Goal: Task Accomplishment & Management: Complete application form

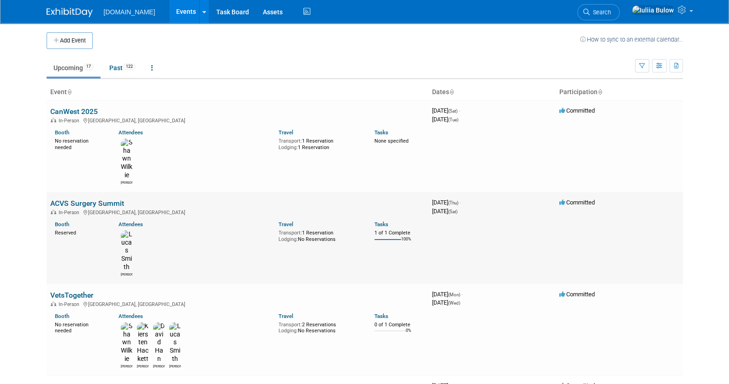
click at [96, 199] on link "ACVS Surgery Summit" at bounding box center [87, 203] width 74 height 9
click at [89, 290] on link "VetsTogether" at bounding box center [71, 294] width 43 height 9
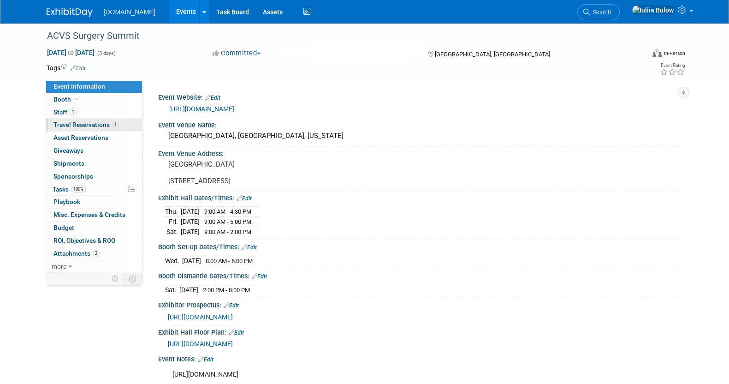
click at [82, 120] on link "1 Travel Reservations 1" at bounding box center [94, 124] width 96 height 12
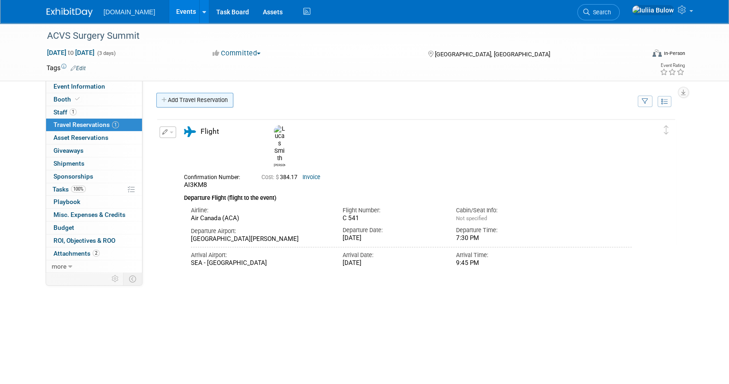
click at [201, 99] on link "Add Travel Reservation" at bounding box center [194, 100] width 77 height 15
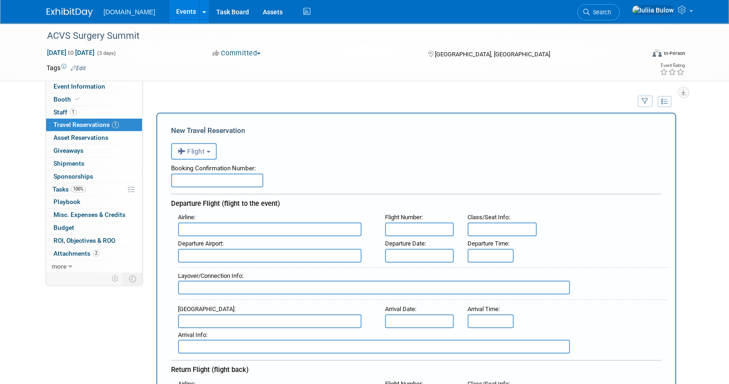
click at [202, 151] on span "Flight" at bounding box center [192, 151] width 28 height 7
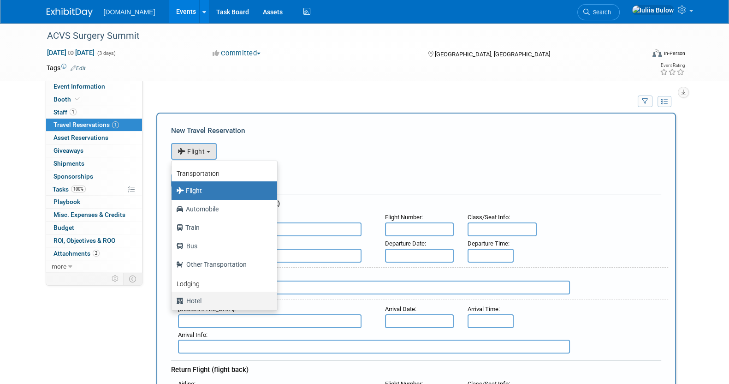
click at [201, 296] on label "Hotel" at bounding box center [222, 300] width 92 height 15
click at [173, 296] on input "Hotel" at bounding box center [170, 299] width 6 height 6
select select "6"
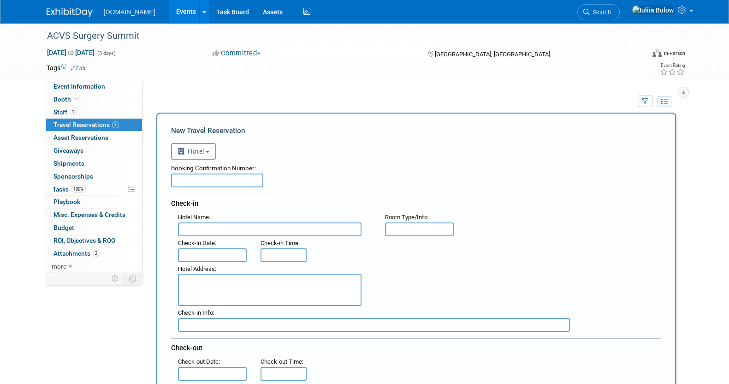
click at [249, 282] on textarea at bounding box center [270, 289] width 184 height 32
paste textarea "1815 Terry Avenue Seattle, Washington 98101 USA"
type textarea "1815 Terry Avenue Seattle, Washington 98101 USA"
click at [232, 223] on input "text" at bounding box center [270, 229] width 184 height 14
paste input "Residence Inn by Marriott Seattle Downtown/Convention Center"
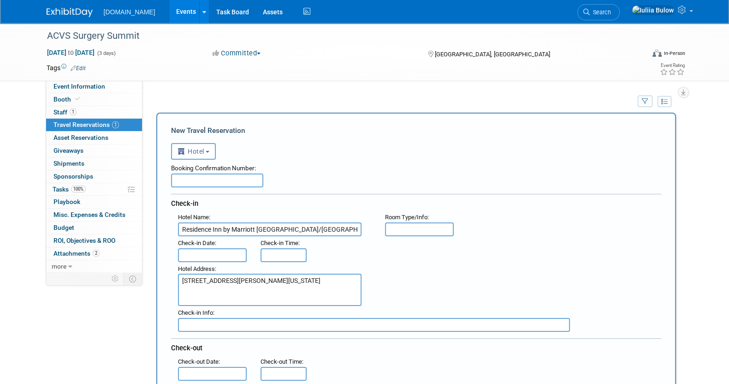
scroll to position [0, 8]
type input "Residence Inn by Marriott Seattle Downtown/Convention Center"
click at [229, 254] on input "text" at bounding box center [212, 255] width 69 height 14
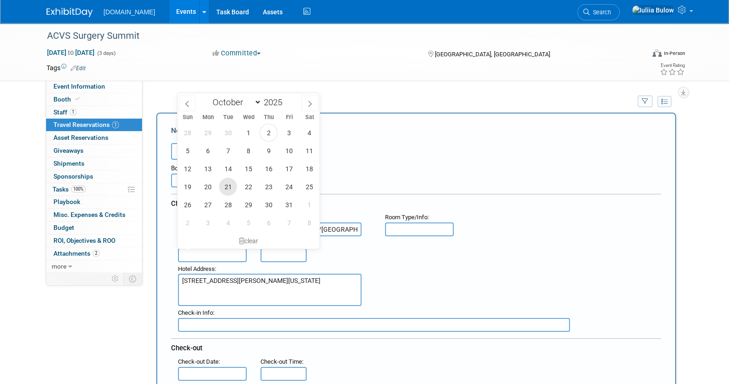
click at [231, 187] on span "21" at bounding box center [228, 187] width 18 height 18
type input "Oct 21, 2025"
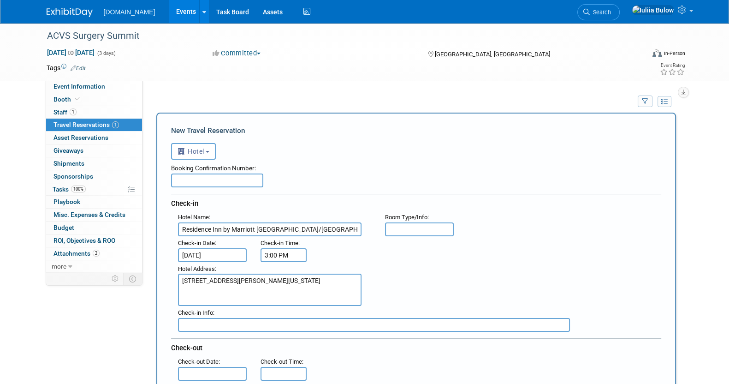
click at [281, 249] on input "3:00 PM" at bounding box center [283, 255] width 46 height 14
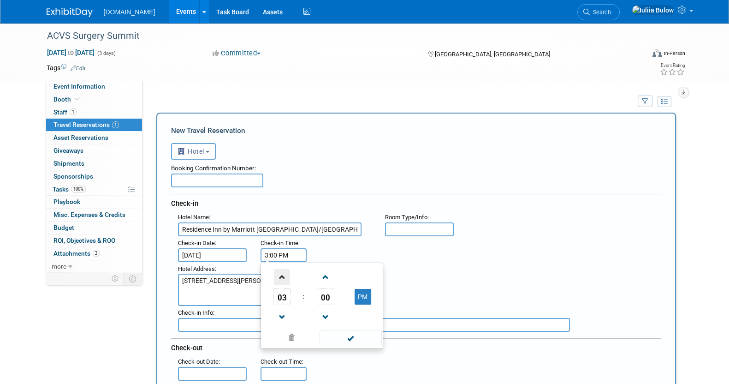
click at [282, 272] on span at bounding box center [282, 277] width 16 height 16
type input "4:00 PM"
click at [349, 337] on span at bounding box center [351, 338] width 62 height 16
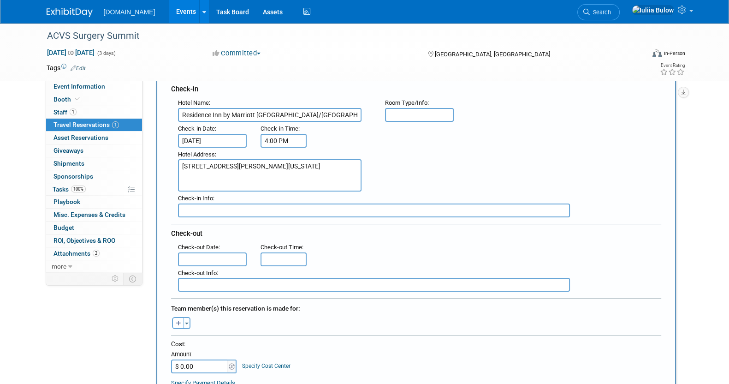
scroll to position [115, 0]
click at [225, 252] on input "text" at bounding box center [212, 259] width 69 height 14
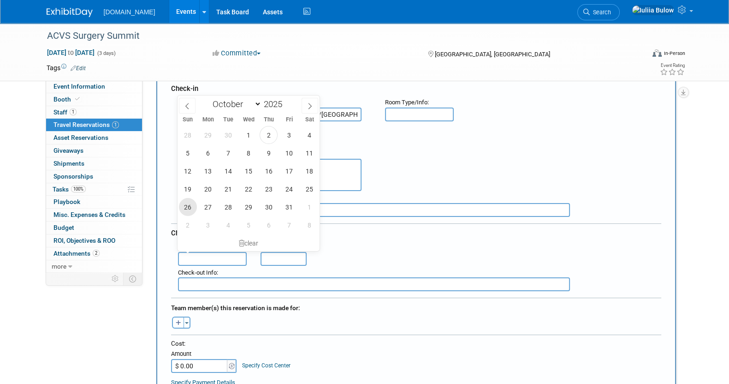
click at [190, 204] on span "26" at bounding box center [188, 207] width 18 height 18
type input "Oct 26, 2025"
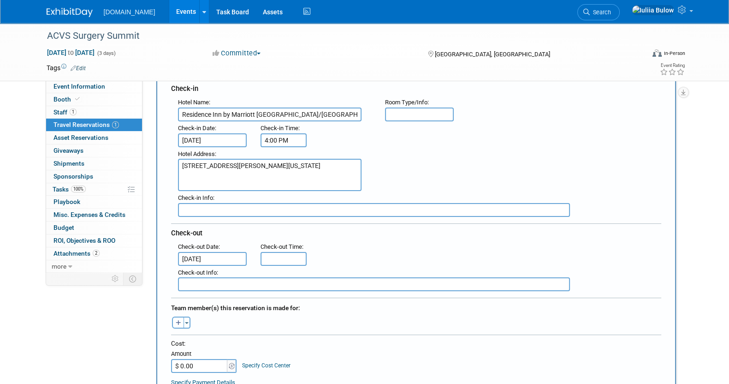
type input "11:00 AM"
click at [275, 259] on input "11:00 AM" at bounding box center [283, 259] width 46 height 14
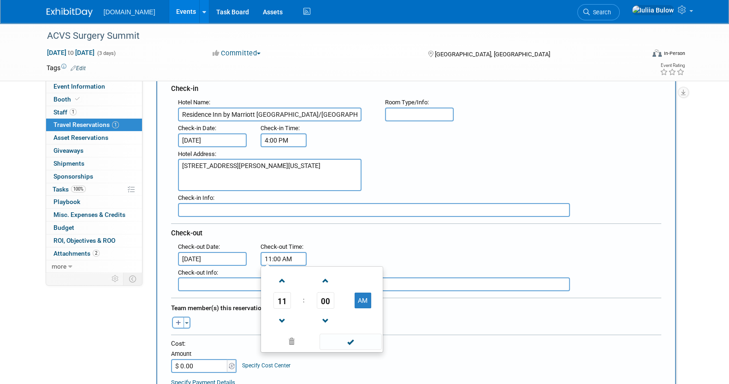
drag, startPoint x: 344, startPoint y: 340, endPoint x: 340, endPoint y: 335, distance: 6.3
click at [344, 340] on span at bounding box center [351, 341] width 62 height 16
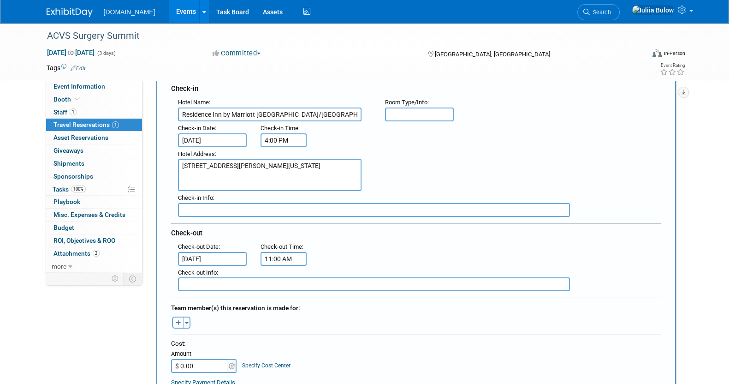
click at [181, 320] on icon "button" at bounding box center [179, 323] width 6 height 6
select select
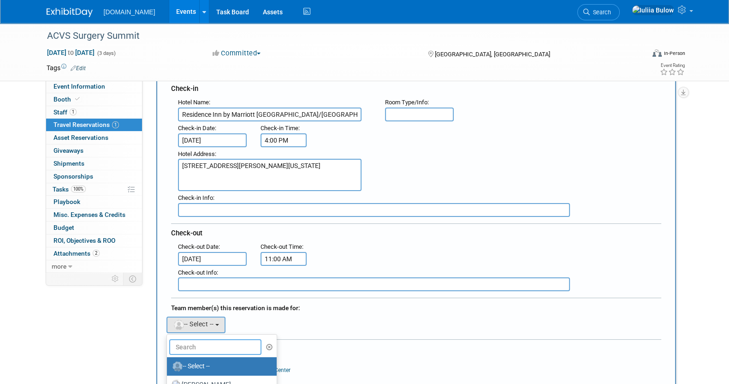
drag, startPoint x: 213, startPoint y: 338, endPoint x: 217, endPoint y: 347, distance: 9.7
click at [217, 347] on input "text" at bounding box center [215, 347] width 92 height 16
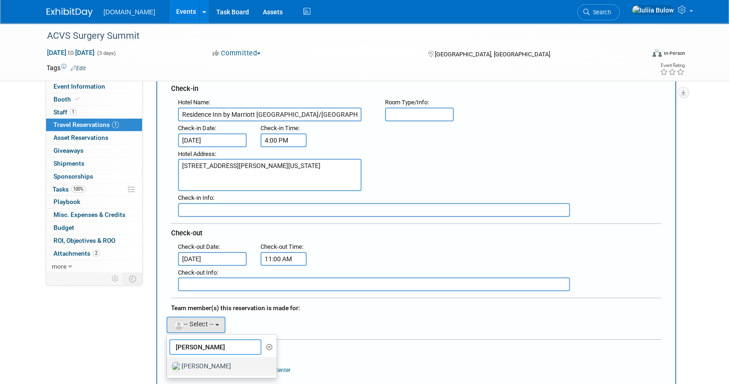
type input "lucas"
click at [217, 359] on label "Lucas Smith" at bounding box center [220, 366] width 96 height 15
click at [168, 362] on input "Lucas Smith" at bounding box center [165, 365] width 6 height 6
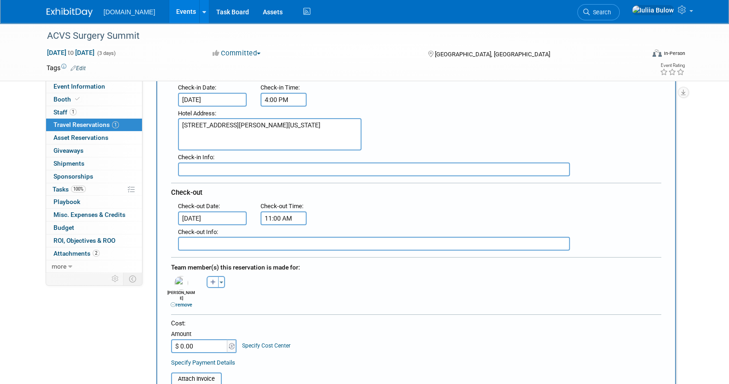
scroll to position [173, 0]
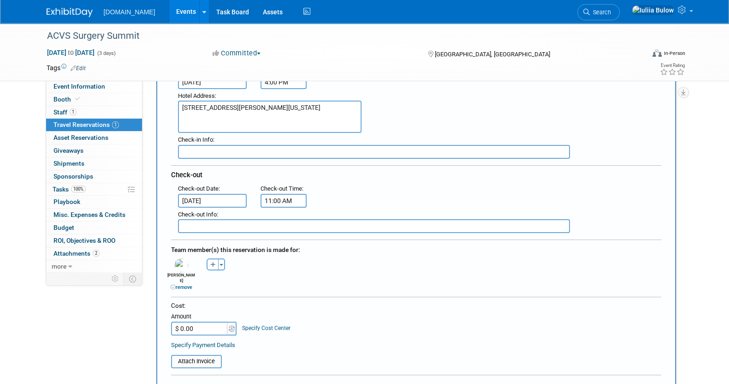
click at [204, 321] on input "$ 0.00" at bounding box center [200, 328] width 58 height 14
paste input "1,777.1"
type input "$ 1,777.10"
click at [353, 340] on div "Specify Payment Details" at bounding box center [416, 345] width 490 height 10
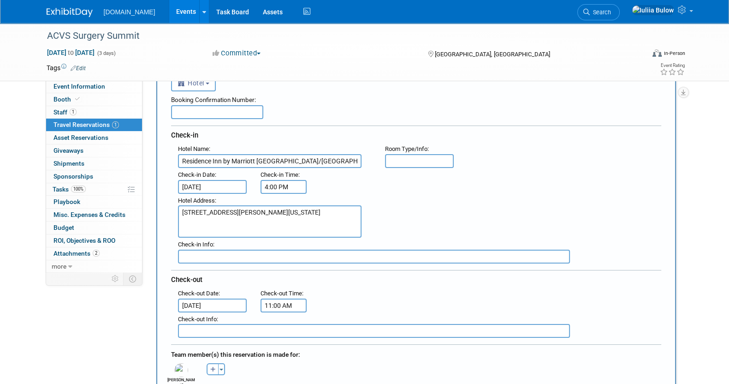
scroll to position [0, 0]
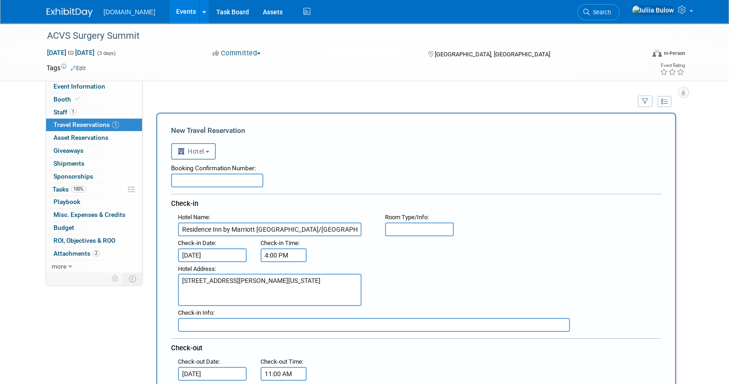
click at [225, 177] on input "text" at bounding box center [217, 180] width 92 height 14
paste input "79484249"
type input "79484249"
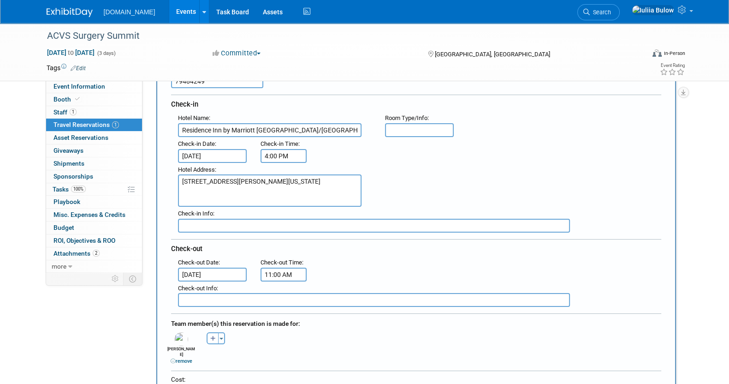
scroll to position [173, 0]
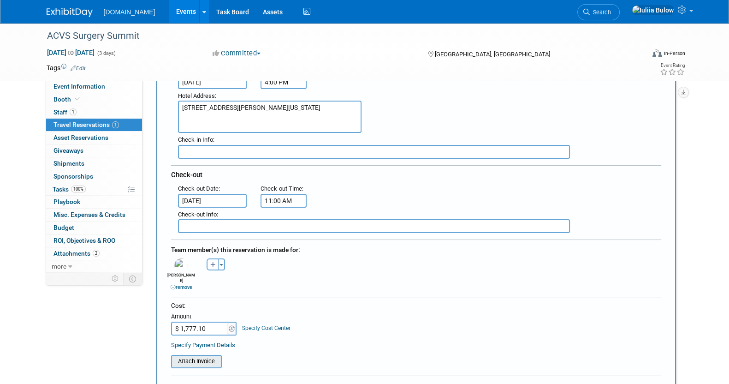
click at [191, 355] on input "file" at bounding box center [166, 360] width 110 height 11
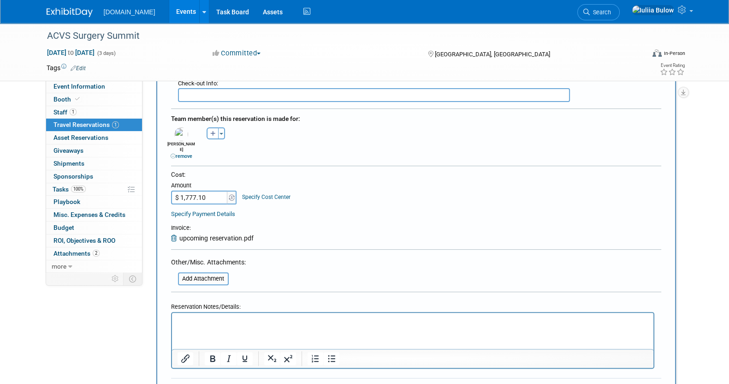
scroll to position [461, 0]
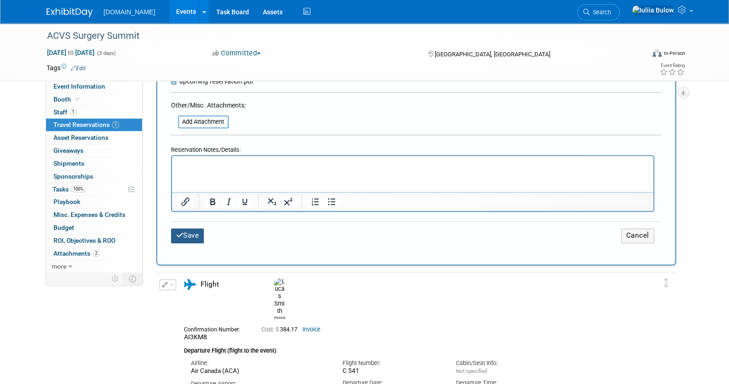
click at [193, 228] on button "Save" at bounding box center [187, 235] width 33 height 14
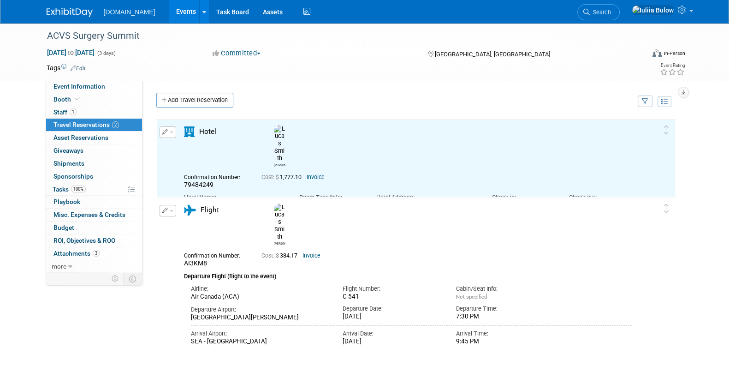
scroll to position [0, 0]
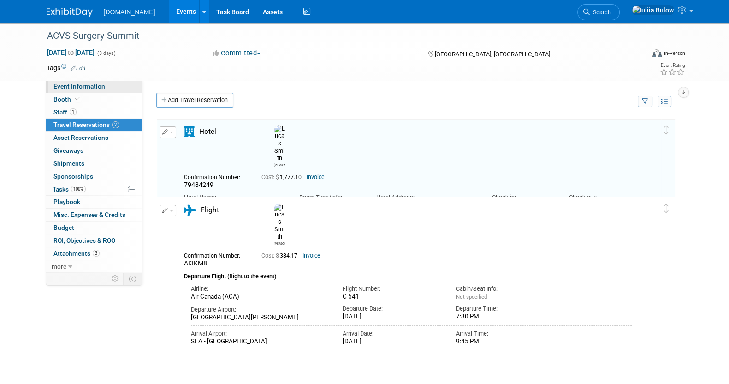
click at [92, 82] on link "Event Information" at bounding box center [94, 86] width 96 height 12
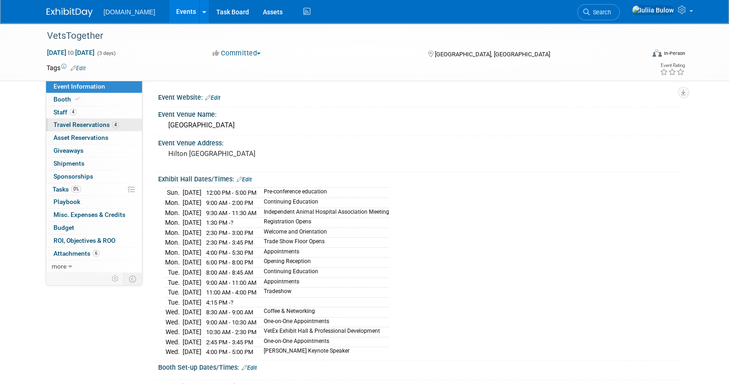
click at [89, 126] on span "Travel Reservations 4" at bounding box center [85, 124] width 65 height 7
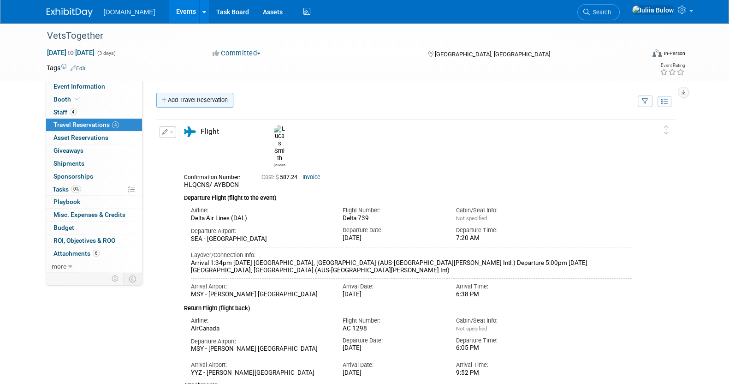
click at [210, 102] on link "Add Travel Reservation" at bounding box center [194, 100] width 77 height 15
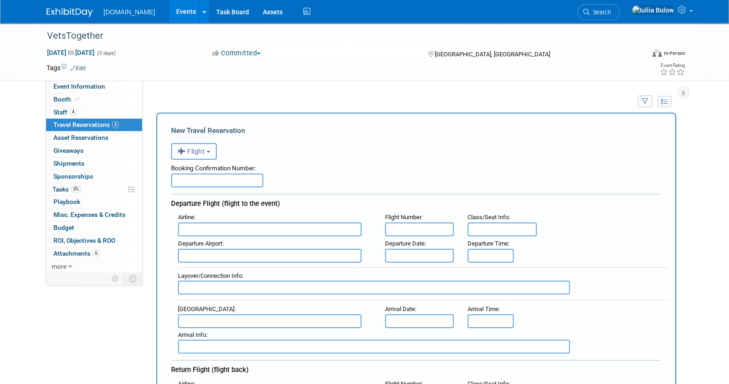
click at [189, 153] on span "Flight" at bounding box center [192, 151] width 28 height 7
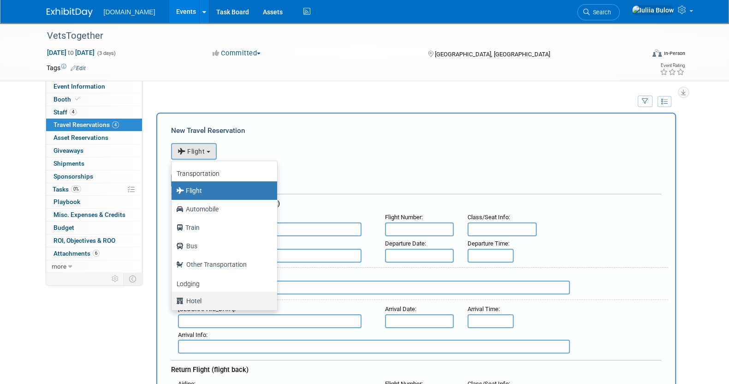
click at [193, 303] on label "Hotel" at bounding box center [222, 300] width 92 height 15
click at [173, 302] on input "Hotel" at bounding box center [170, 299] width 6 height 6
select select "6"
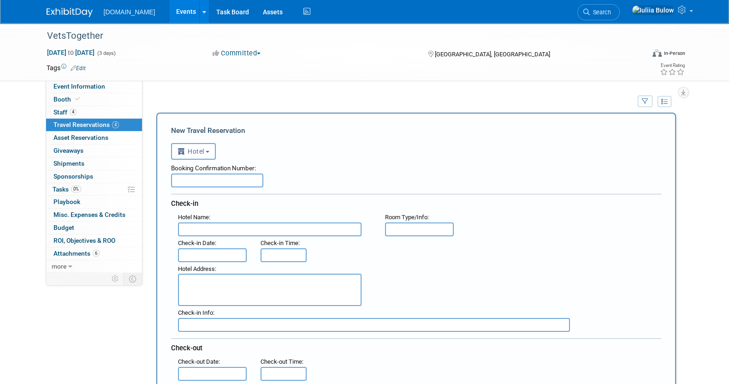
click at [194, 182] on input "text" at bounding box center [217, 180] width 92 height 14
paste input "255.51"
type input "2"
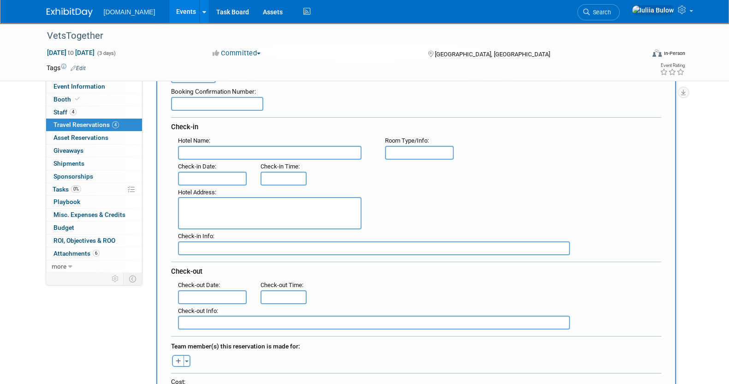
scroll to position [115, 0]
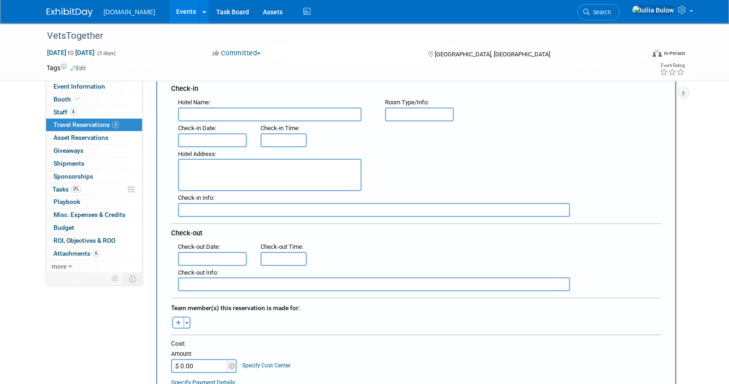
click at [184, 359] on input "$ 0.00" at bounding box center [200, 366] width 58 height 14
paste input "255.51"
type input "$ 255.51"
click at [245, 108] on input "text" at bounding box center [270, 114] width 184 height 14
paste input "Courtyard by Marriott New Orleans Warehouse Arts District"
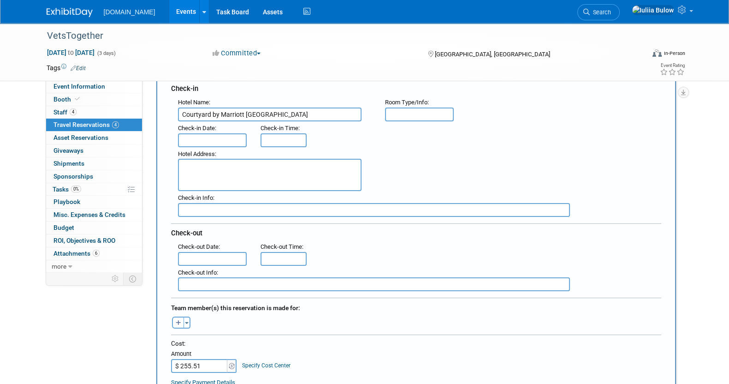
type input "Courtyard by Marriott New Orleans Warehouse Arts District"
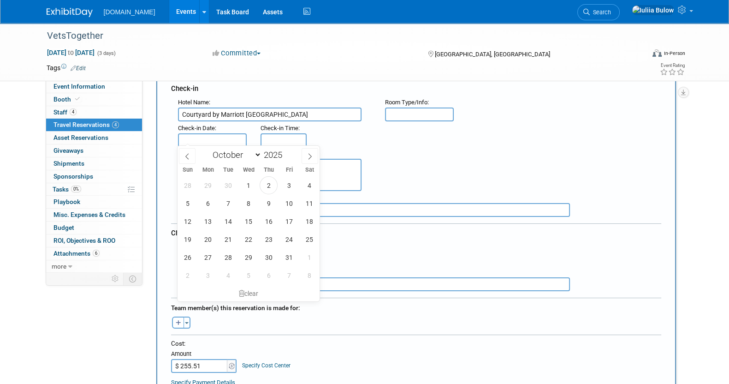
click at [210, 142] on input "text" at bounding box center [212, 140] width 69 height 14
click at [310, 237] on span "25" at bounding box center [309, 239] width 18 height 18
type input "Oct 25, 2025"
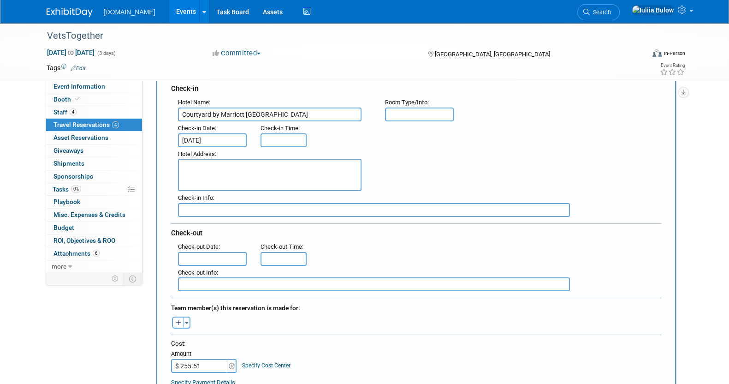
click at [227, 170] on textarea at bounding box center [270, 175] width 184 height 32
paste textarea "300 Julia Street, New Orleans, Louisiana USA, 70130"
type textarea "300 Julia Street, New Orleans, Louisiana USA, 70130"
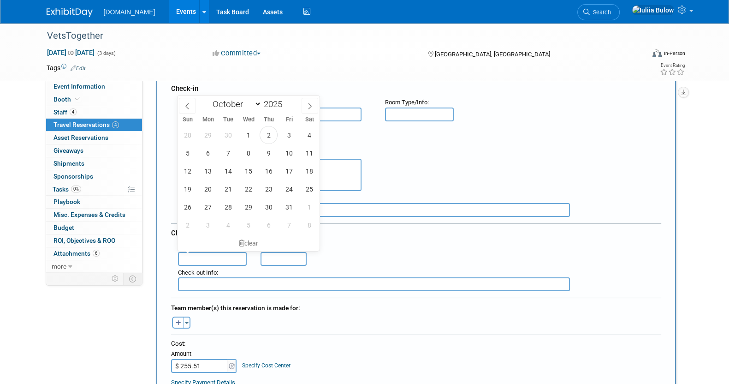
click at [228, 254] on input "text" at bounding box center [212, 259] width 69 height 14
click at [182, 206] on span "26" at bounding box center [188, 207] width 18 height 18
type input "Oct 26, 2025"
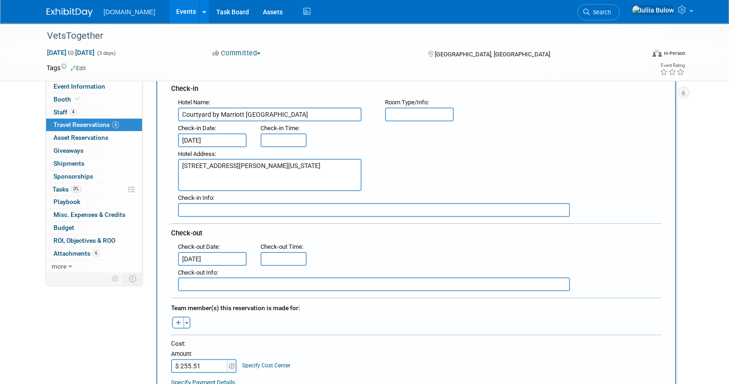
type input "11:00 AM"
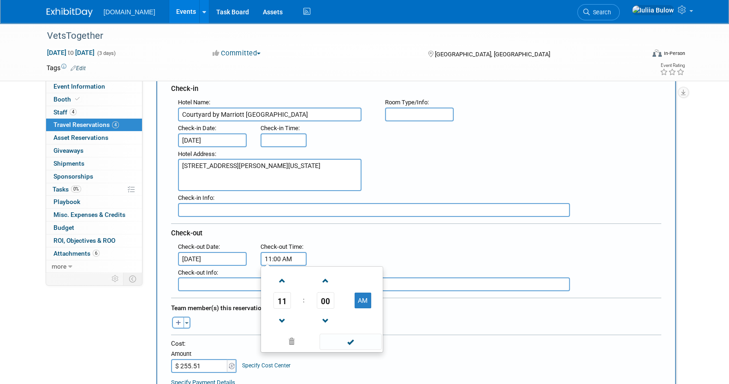
click at [279, 255] on input "11:00 AM" at bounding box center [283, 259] width 46 height 14
click at [332, 332] on td at bounding box center [350, 341] width 62 height 18
click at [335, 335] on span at bounding box center [351, 341] width 62 height 16
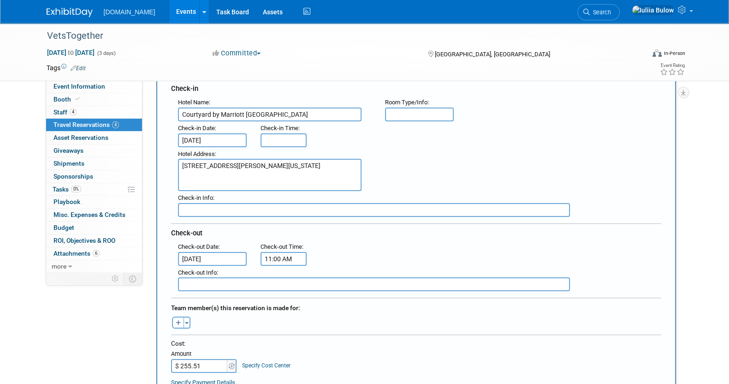
type input "3:00 PM"
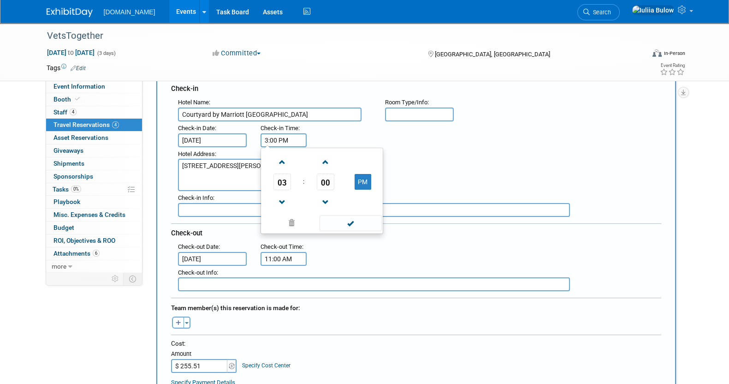
click at [293, 134] on input "3:00 PM" at bounding box center [283, 140] width 46 height 14
drag, startPoint x: 362, startPoint y: 230, endPoint x: 359, endPoint y: 219, distance: 10.6
click at [361, 225] on div "03 : 00 PM 12 01 02 03 04 05 06 07 08 09 10 11 00 05 10 15 20 25 30 35 40 45 50…" at bounding box center [321, 191] width 123 height 86
click at [359, 218] on span at bounding box center [351, 223] width 62 height 16
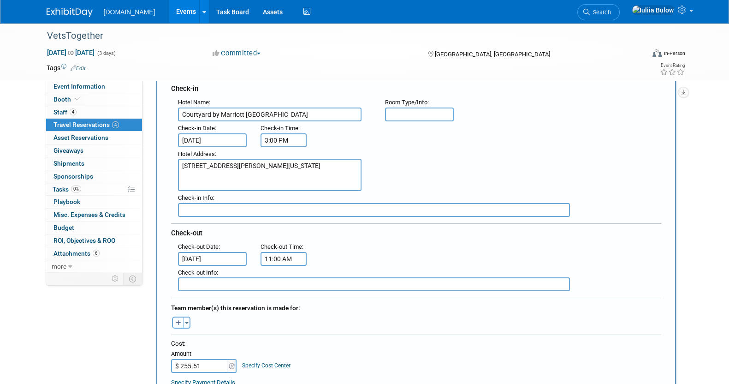
click at [178, 320] on icon "button" at bounding box center [179, 323] width 6 height 6
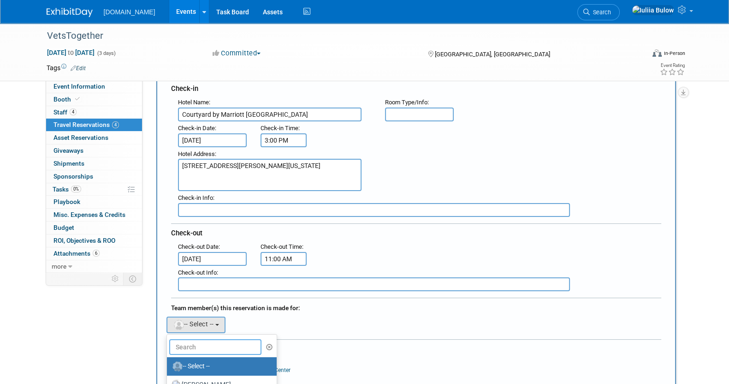
click at [224, 341] on input "text" at bounding box center [215, 347] width 92 height 16
type input "sha"
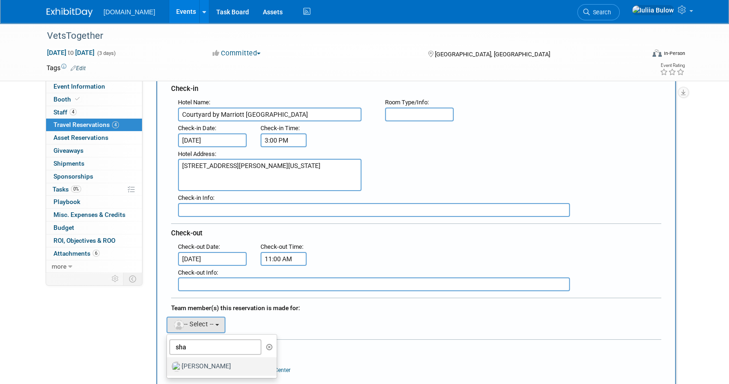
click at [219, 364] on label "Shawn Wilkie" at bounding box center [220, 366] width 96 height 15
click at [168, 364] on input "Shawn Wilkie" at bounding box center [165, 365] width 6 height 6
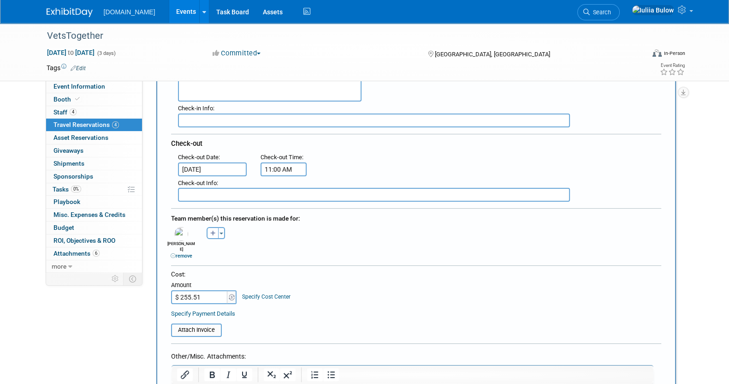
scroll to position [288, 0]
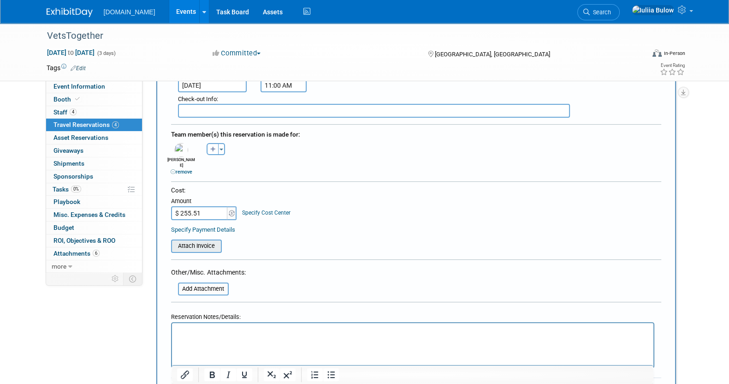
click at [177, 240] on input "file" at bounding box center [166, 245] width 110 height 11
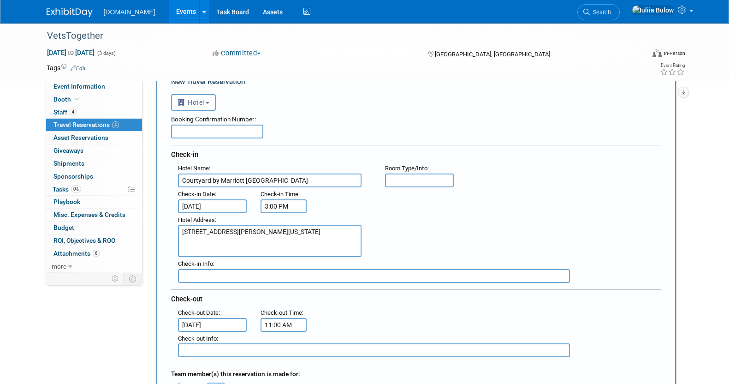
scroll to position [0, 0]
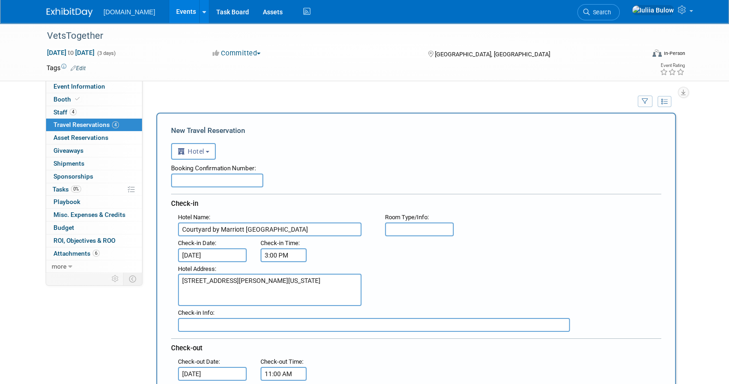
click at [213, 175] on input "text" at bounding box center [217, 180] width 92 height 14
paste input "79859620"
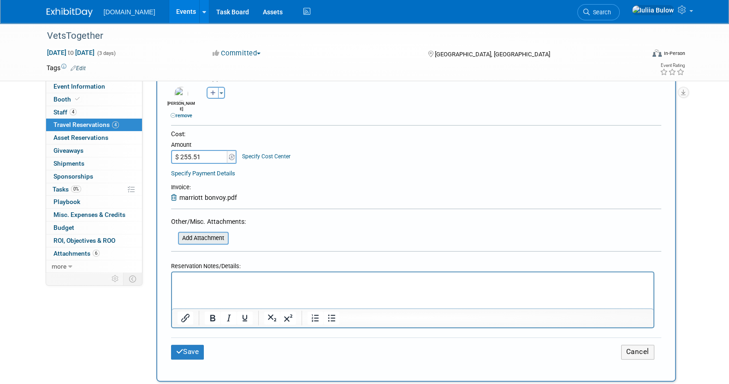
scroll to position [346, 0]
type input "79859620"
click at [187, 343] on button "Save" at bounding box center [187, 350] width 33 height 14
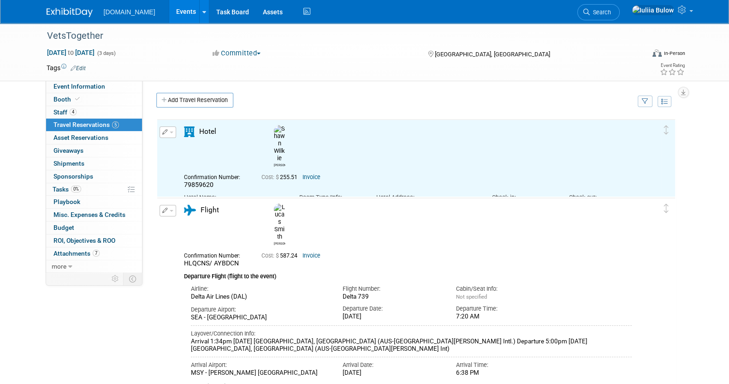
scroll to position [0, 0]
click at [190, 102] on link "Add Travel Reservation" at bounding box center [194, 100] width 77 height 15
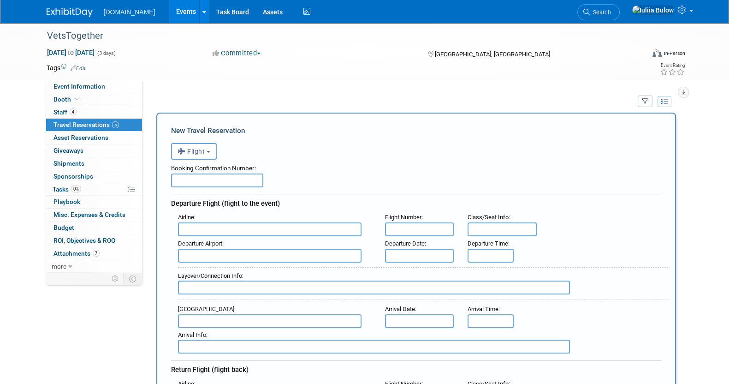
click at [218, 172] on div "Booking Confirmation Number:" at bounding box center [416, 167] width 490 height 14
click at [219, 173] on input "text" at bounding box center [217, 180] width 92 height 14
paste input "48333958"
type input "48333958"
click at [193, 142] on div "<i class="fas fa-plane" style="padding: 6px 4px 6px 1px;"></i> Flight <i class=…" at bounding box center [416, 150] width 490 height 19
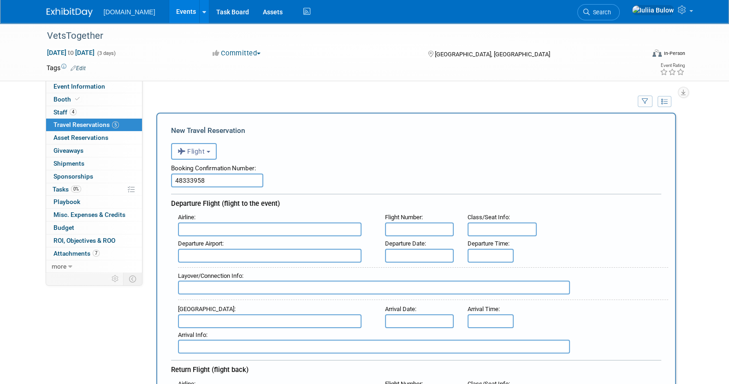
click at [195, 148] on span "Flight" at bounding box center [192, 151] width 28 height 7
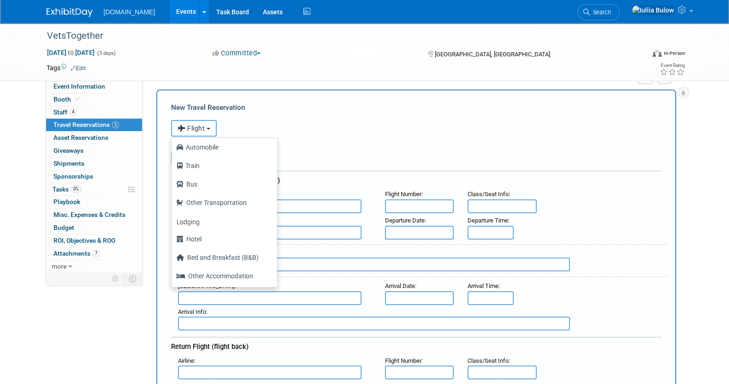
scroll to position [57, 0]
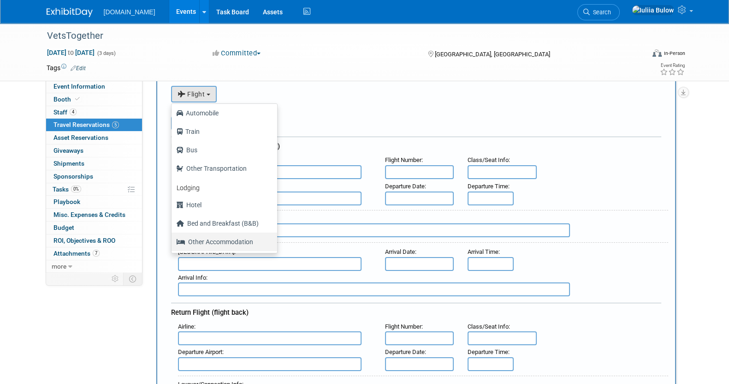
click at [210, 242] on label "Other Accommodation" at bounding box center [222, 241] width 92 height 15
click at [173, 242] on input "Other Accommodation" at bounding box center [170, 240] width 6 height 6
select select "7"
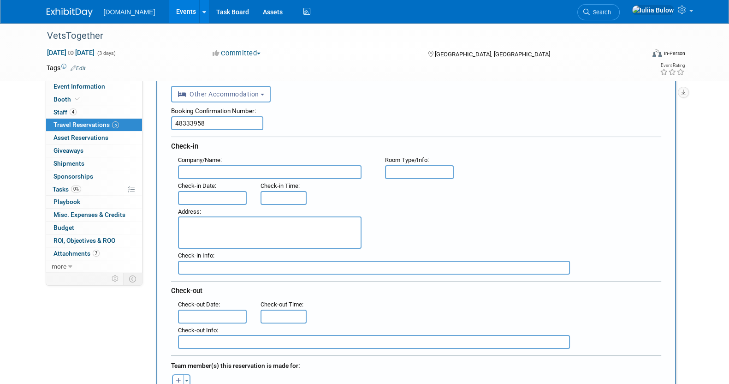
click at [249, 166] on input "text" at bounding box center [270, 172] width 184 height 14
paste input "Governors Historic Home Historic Getaways"
type input "Governors Historic Home Historic Getaways"
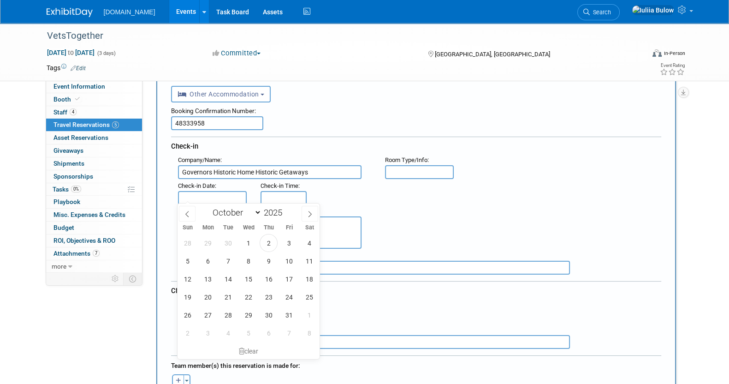
click at [203, 195] on input "text" at bounding box center [212, 198] width 69 height 14
click at [186, 314] on span "26" at bounding box center [188, 315] width 18 height 18
type input "Oct 26, 2025"
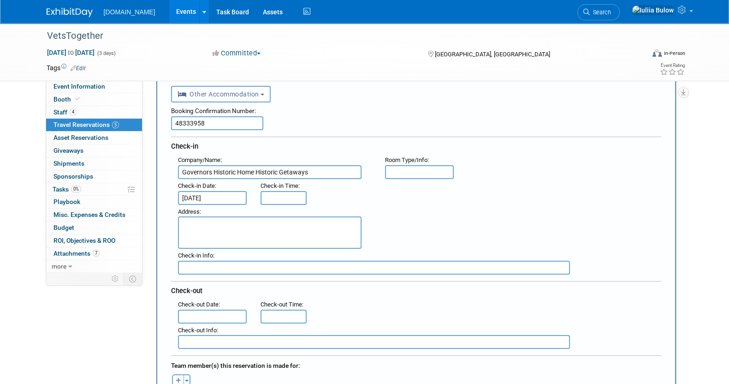
click at [490, 210] on div "Address :" at bounding box center [419, 227] width 497 height 44
click at [280, 221] on textarea at bounding box center [270, 232] width 184 height 32
paste textarea "1109 Governor Nicholls Street Unit A, New Orleans, LA, 70116 United States of A…"
type textarea "1109 Governor Nicholls Street Unit A, New Orleans, LA, 70116 United States of A…"
click at [214, 309] on input "text" at bounding box center [212, 316] width 69 height 14
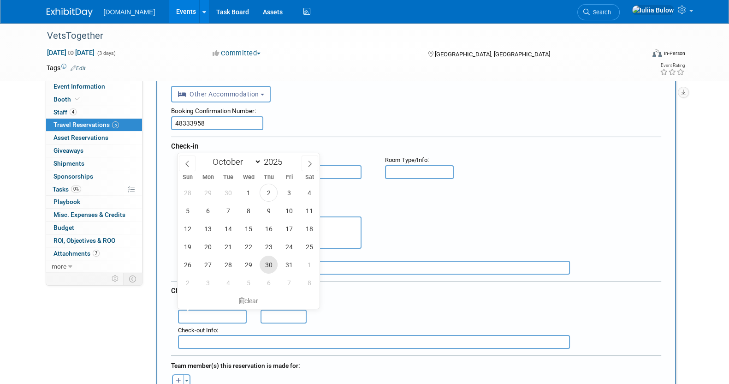
click at [272, 259] on span "30" at bounding box center [269, 264] width 18 height 18
type input "Oct 30, 2025"
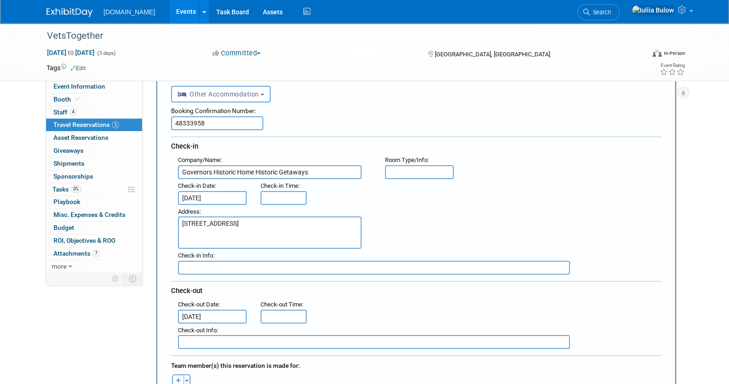
type input "11:00 AM"
click at [276, 311] on input "11:00 AM" at bounding box center [283, 316] width 46 height 14
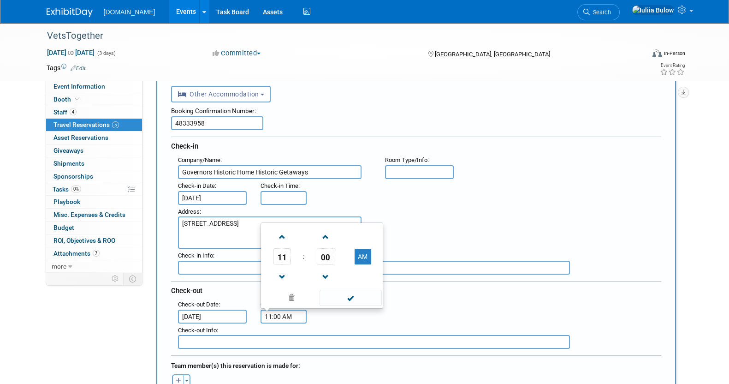
click at [360, 295] on span at bounding box center [351, 298] width 62 height 16
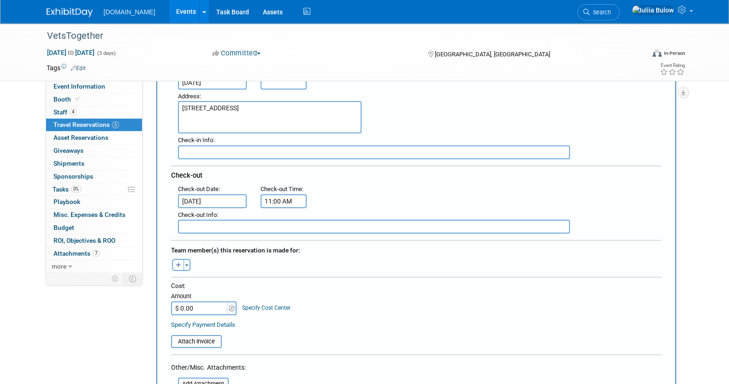
scroll to position [173, 0]
click at [194, 301] on input "$ 0.00" at bounding box center [200, 308] width 58 height 14
paste input "1,896.41"
type input "$ 1,896.41"
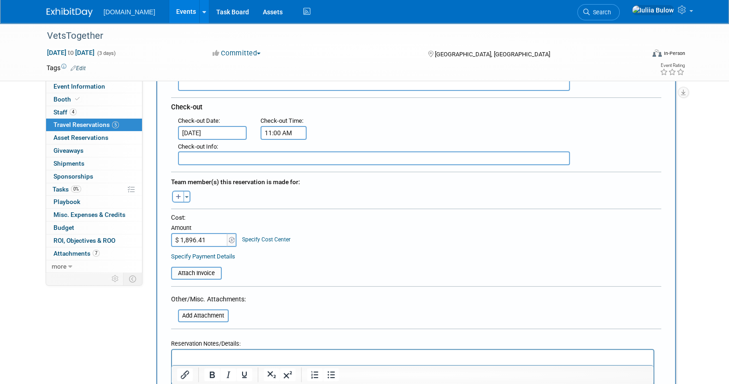
scroll to position [346, 0]
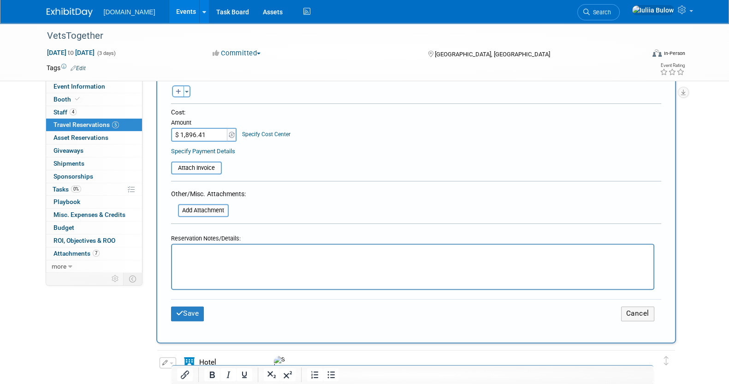
click at [195, 254] on p "Rich Text Area. Press ALT-0 for help." at bounding box center [412, 253] width 471 height 10
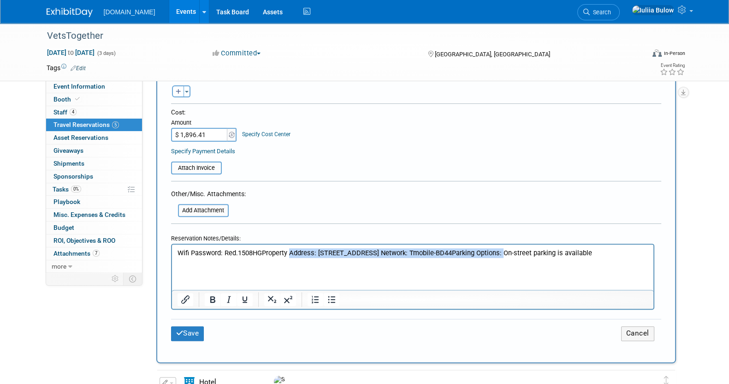
drag, startPoint x: 290, startPoint y: 253, endPoint x: 489, endPoint y: 255, distance: 198.3
click at [489, 255] on p "Wifi Password: Red.1508HGProperty Address: 1109 Governor Nicholls St Unit A, Ne…" at bounding box center [412, 253] width 471 height 10
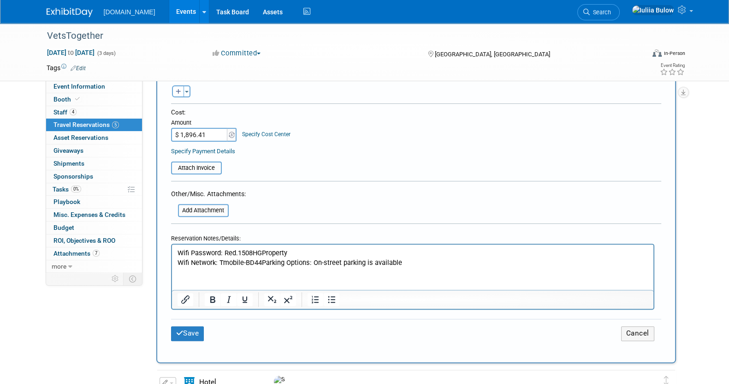
click at [261, 260] on p "Wifi Network: Tmobile-BD44Parking Options: On-street parking is available" at bounding box center [412, 263] width 471 height 10
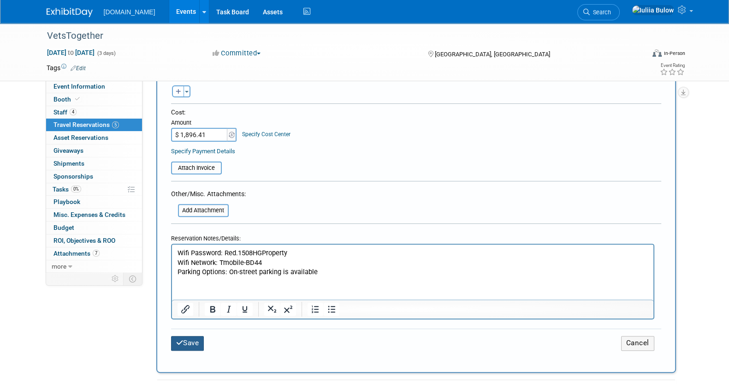
click at [184, 337] on button "Save" at bounding box center [187, 343] width 33 height 14
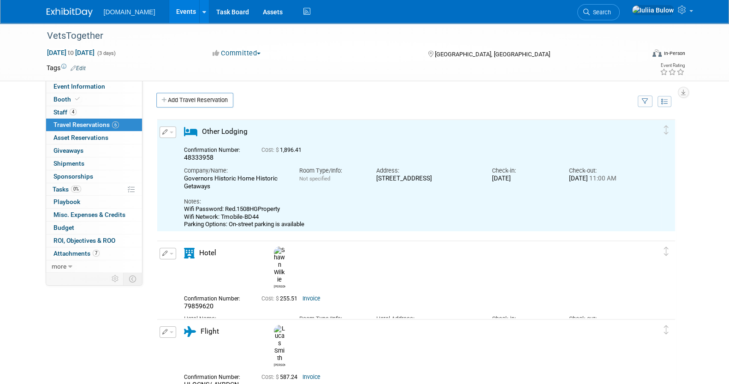
scroll to position [0, 0]
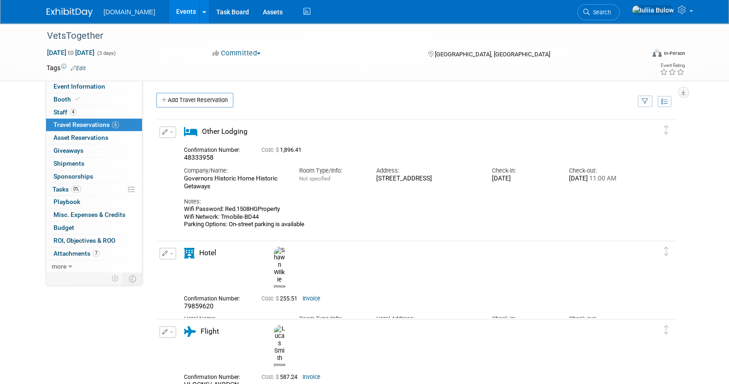
click at [165, 131] on icon "button" at bounding box center [165, 132] width 6 height 6
click at [184, 144] on button "Edit Reservation" at bounding box center [199, 148] width 78 height 13
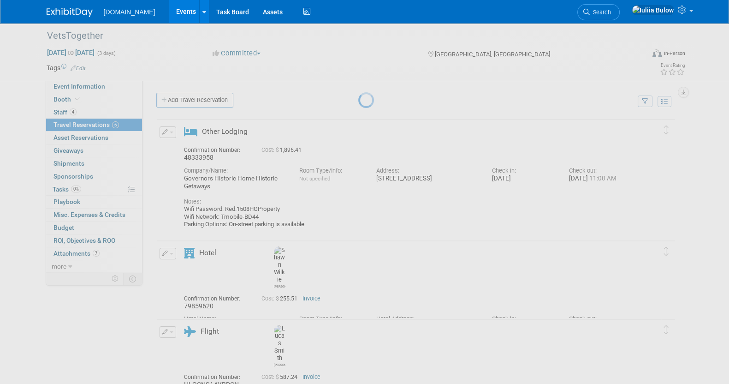
select select "bfdf03c6-c3bd-405d-be72-6a334260062e"
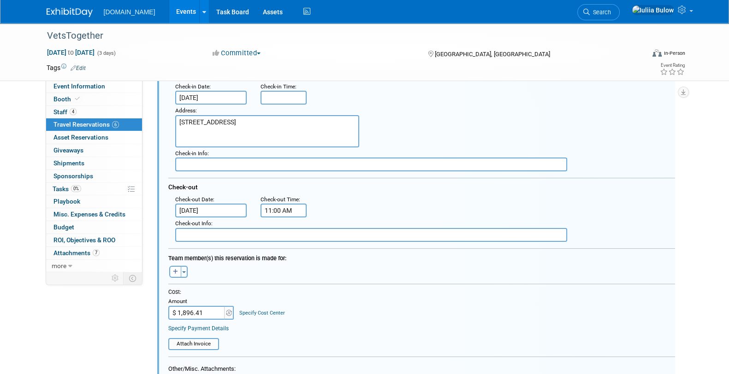
scroll to position [188, 0]
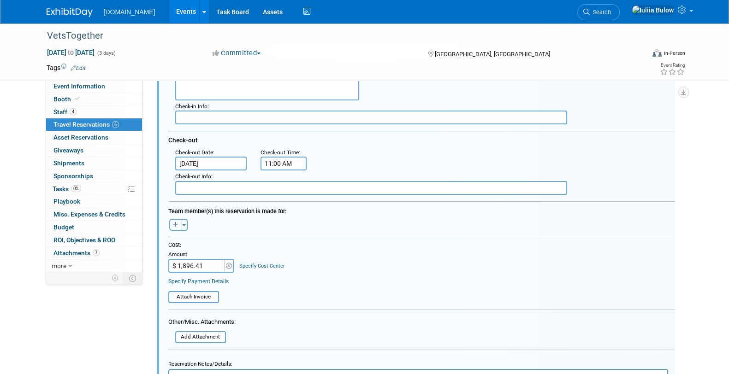
click at [178, 219] on button "button" at bounding box center [175, 225] width 12 height 12
select select
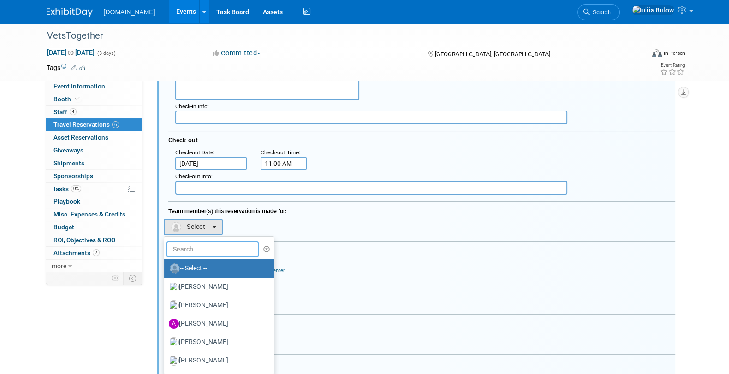
click at [200, 245] on input "text" at bounding box center [212, 250] width 92 height 16
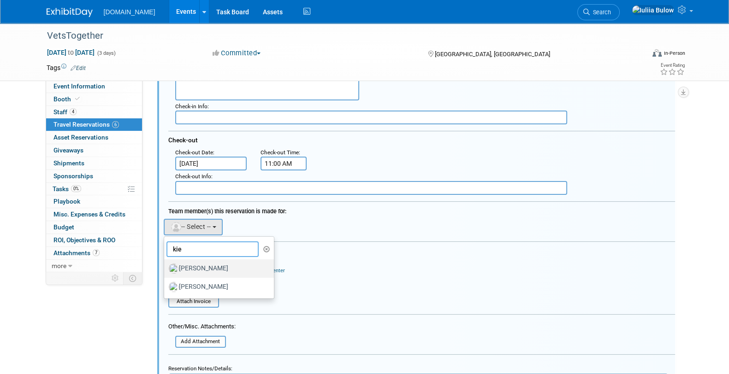
type input "kie"
click at [204, 263] on label "Kiersten Hackett" at bounding box center [217, 268] width 96 height 15
click at [166, 265] on input "Kiersten Hackett" at bounding box center [163, 268] width 6 height 6
select select "db9ada80-11bf-476b-a527-0d174ed3d8ad"
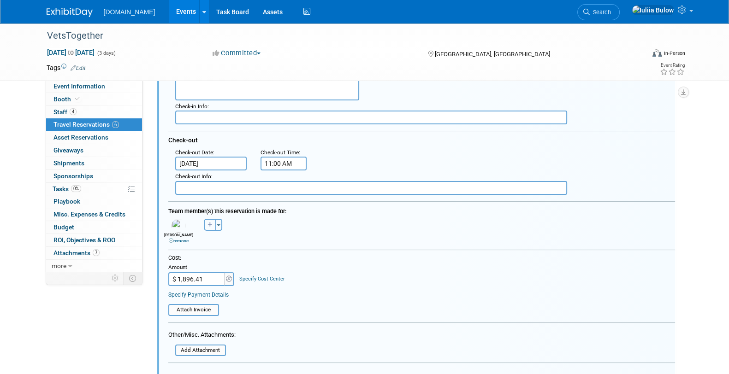
click at [212, 222] on icon "button" at bounding box center [209, 225] width 5 height 6
select select
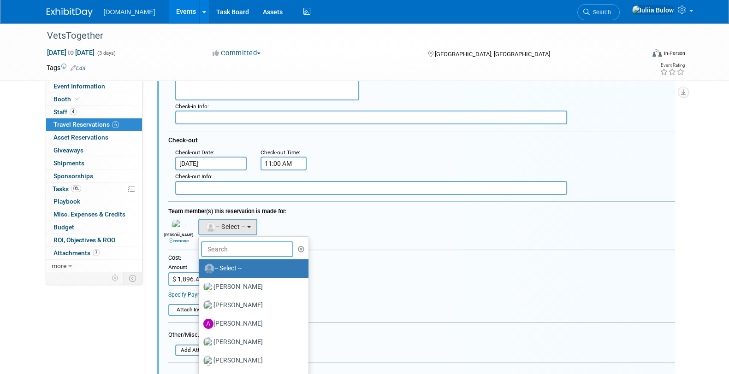
click at [232, 247] on input "text" at bounding box center [247, 250] width 92 height 16
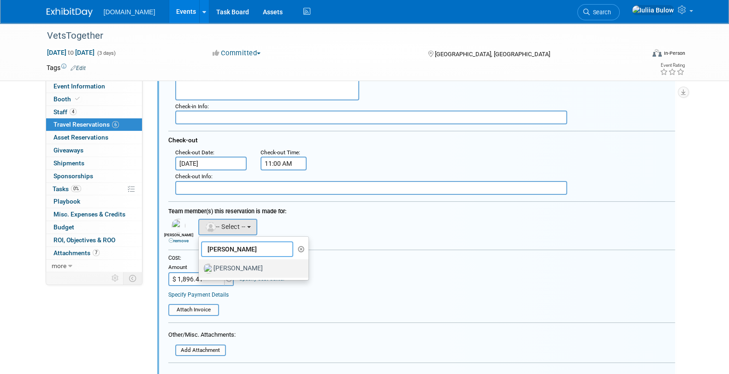
type input "lucas"
click at [232, 262] on label "Lucas Smith" at bounding box center [251, 268] width 96 height 15
click at [200, 265] on input "Lucas Smith" at bounding box center [197, 268] width 6 height 6
select select "d292722b-a6d2-44a6-8427-a596fae4904c"
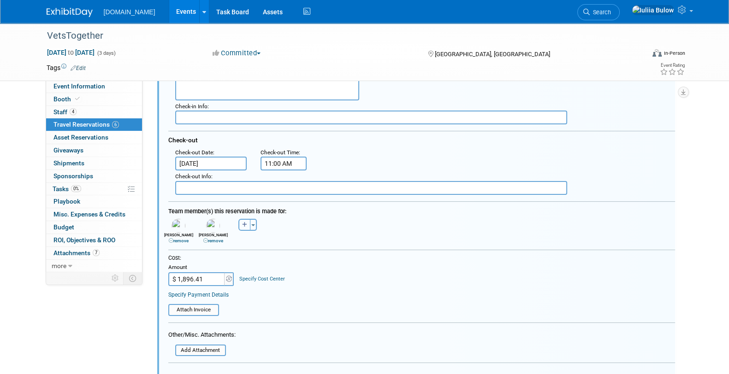
click at [245, 219] on button "button" at bounding box center [244, 225] width 12 height 12
select select
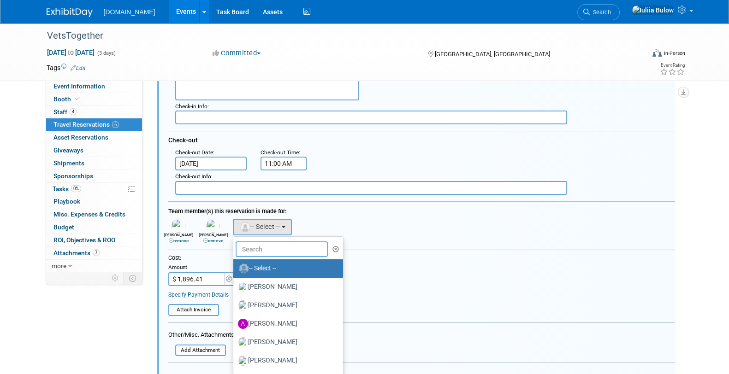
click at [248, 249] on input "text" at bounding box center [282, 250] width 92 height 16
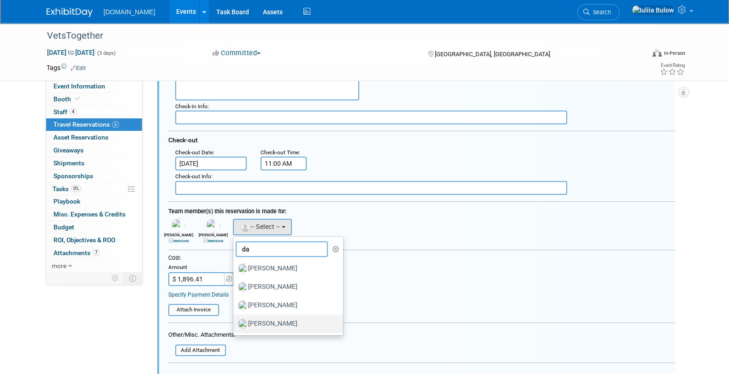
type input "da"
click at [264, 317] on label "David Han" at bounding box center [286, 324] width 96 height 15
click at [235, 320] on input "David Han" at bounding box center [232, 323] width 6 height 6
select select "2ccaf65f-e1a6-4af2-837f-15580b4e71c8"
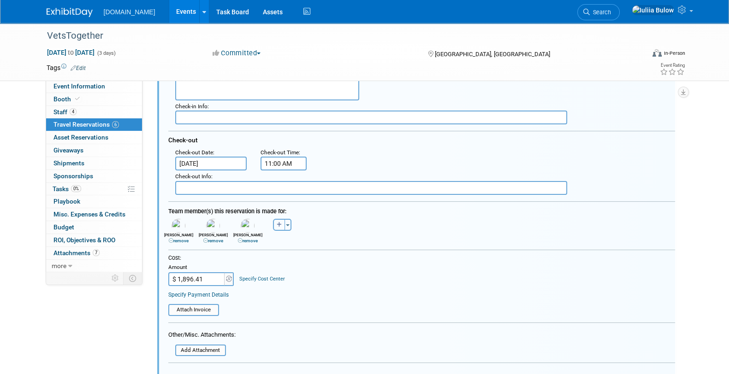
click at [279, 222] on icon "button" at bounding box center [279, 225] width 5 height 6
select select
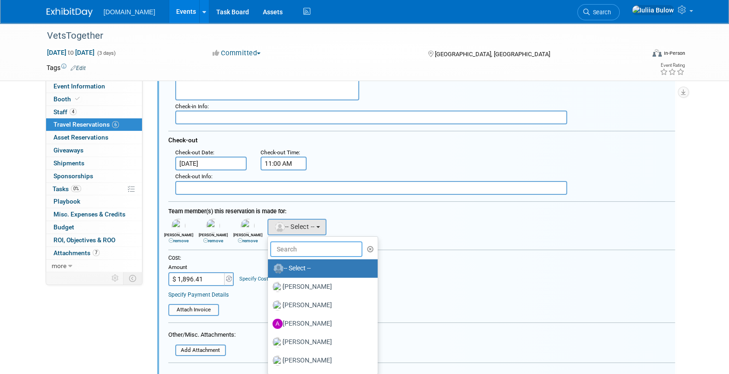
click at [286, 249] on input "text" at bounding box center [316, 250] width 92 height 16
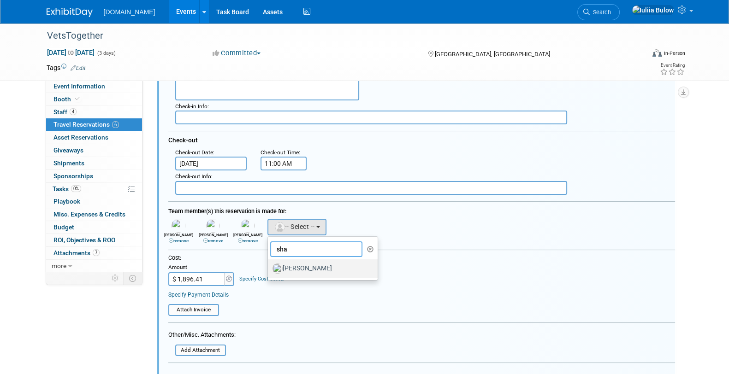
type input "sha"
click at [294, 261] on label "Shawn Wilkie" at bounding box center [320, 268] width 96 height 15
click at [269, 265] on input "Shawn Wilkie" at bounding box center [266, 268] width 6 height 6
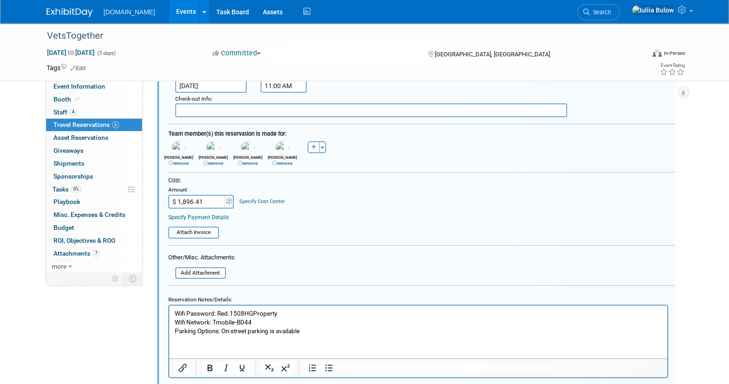
scroll to position [418, 0]
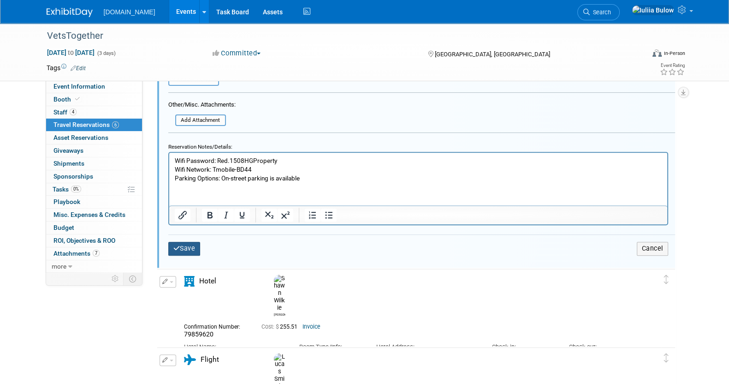
click at [187, 244] on button "Save" at bounding box center [184, 248] width 32 height 13
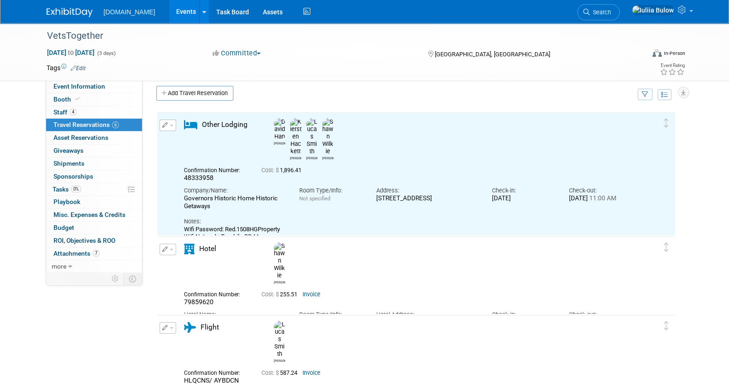
scroll to position [0, 0]
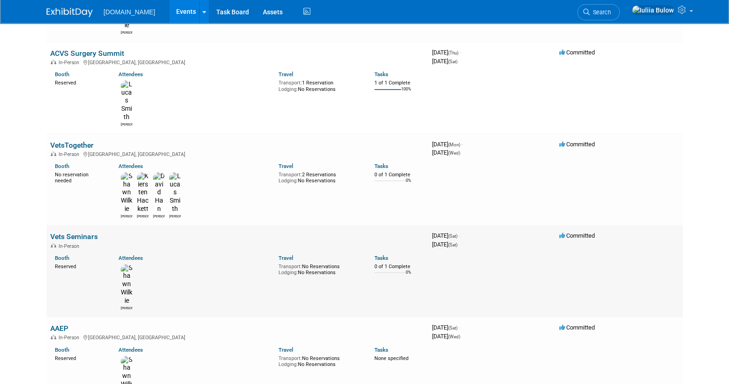
scroll to position [173, 0]
